Goal: Task Accomplishment & Management: Use online tool/utility

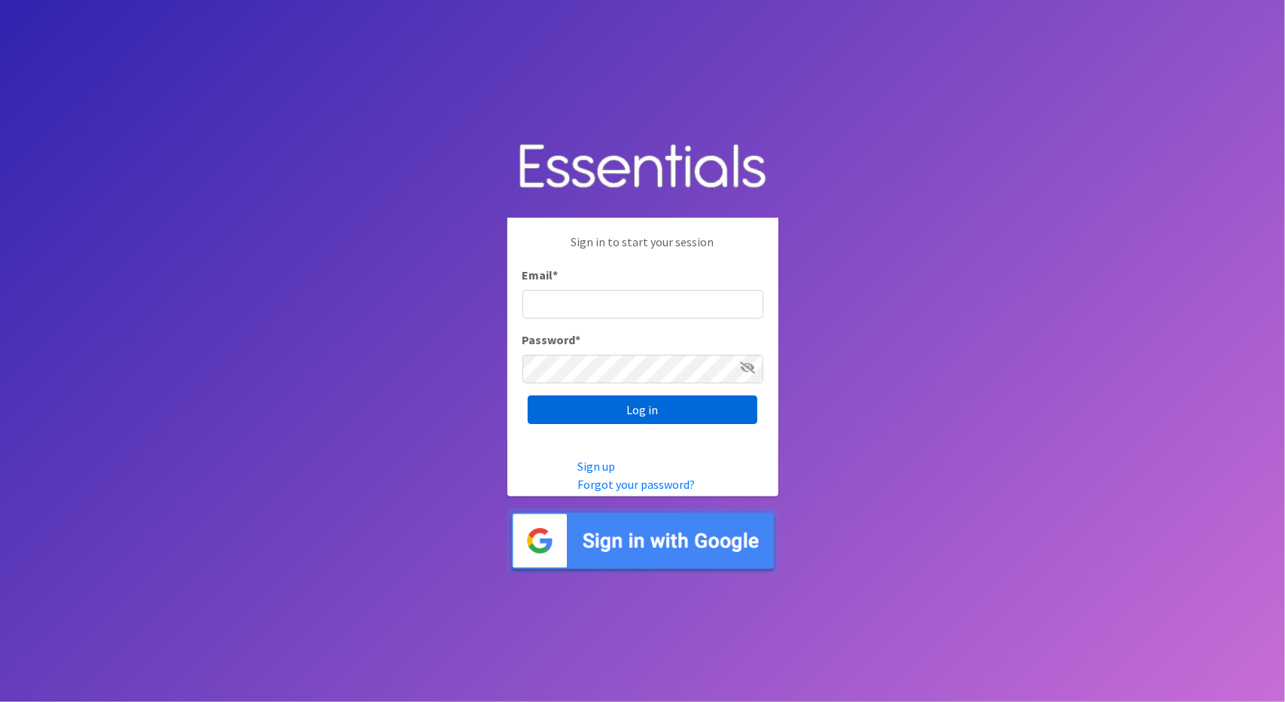
type input "[EMAIL_ADDRESS][DOMAIN_NAME]"
click at [635, 410] on input "Log in" at bounding box center [643, 409] width 230 height 29
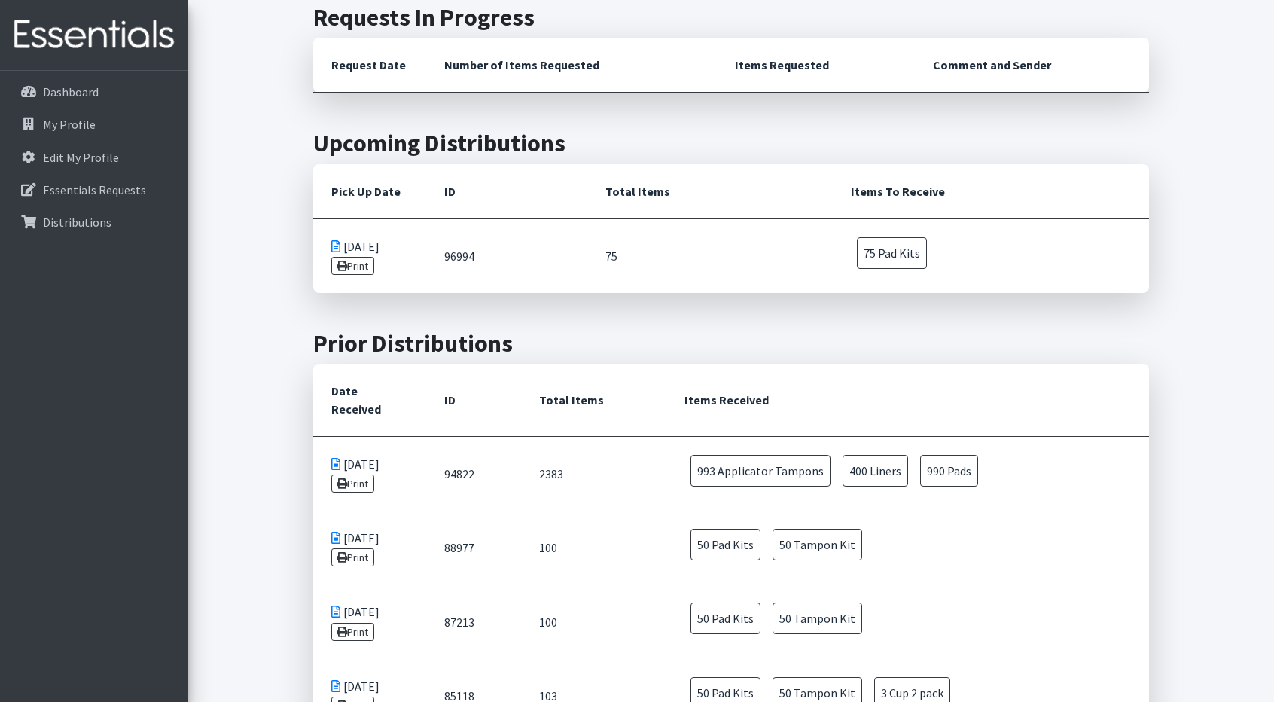
scroll to position [575, 0]
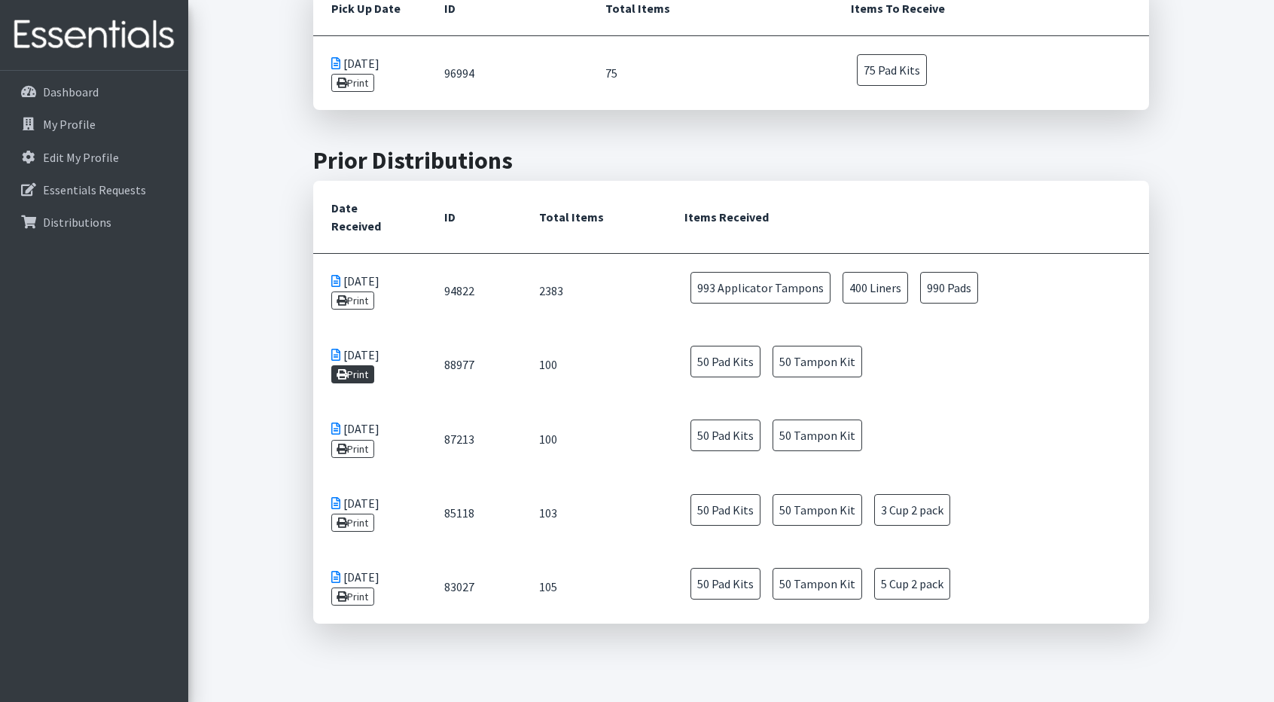
click at [354, 365] on link "Print" at bounding box center [352, 374] width 43 height 18
